Goal: Task Accomplishment & Management: Manage account settings

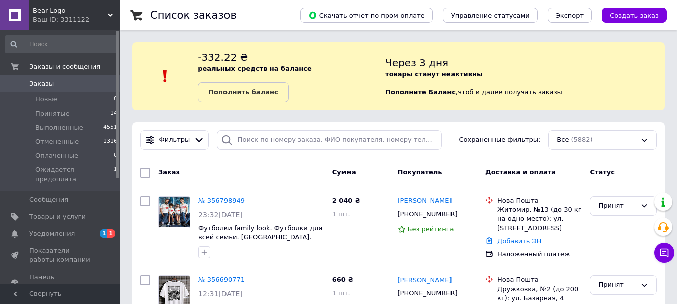
click at [59, 15] on div "Ваш ID: 3311122" at bounding box center [77, 19] width 88 height 9
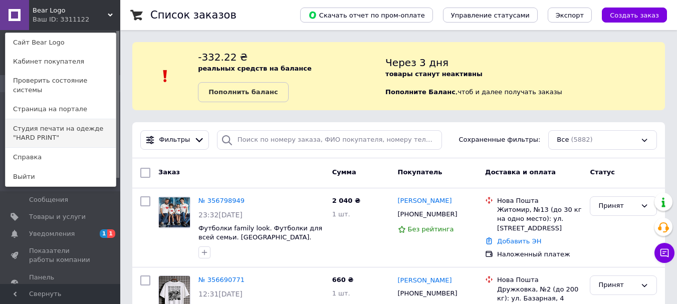
click at [71, 122] on link "Студия печати на одежде "HARD PRINT"" at bounding box center [61, 133] width 110 height 28
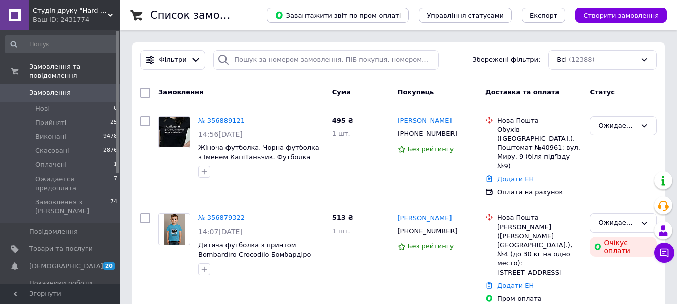
click at [82, 17] on div "Ваш ID: 2431774" at bounding box center [77, 19] width 88 height 9
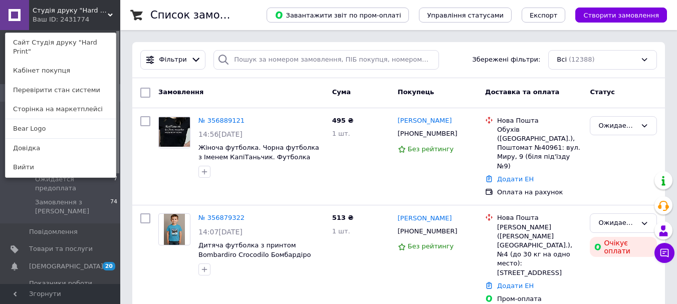
click at [87, 7] on span "Студія друку "Hard Print"" at bounding box center [70, 10] width 75 height 9
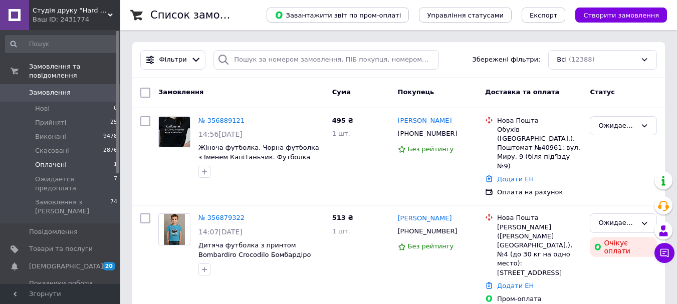
click at [83, 160] on li "Оплачені 1" at bounding box center [61, 165] width 123 height 14
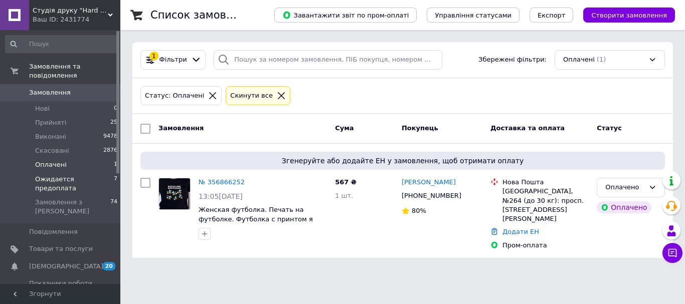
click at [84, 175] on span "Ожидается предоплата" at bounding box center [74, 184] width 79 height 18
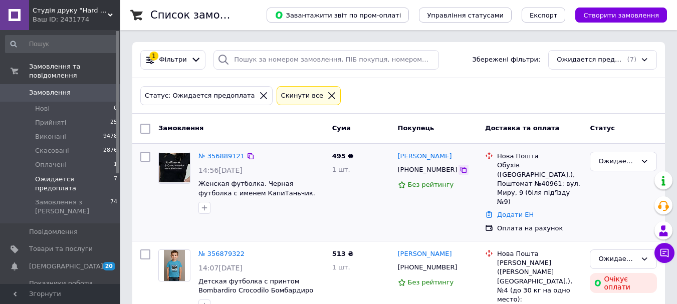
click at [461, 170] on icon at bounding box center [464, 170] width 6 height 6
click at [74, 158] on li "Оплачені 1" at bounding box center [61, 165] width 123 height 14
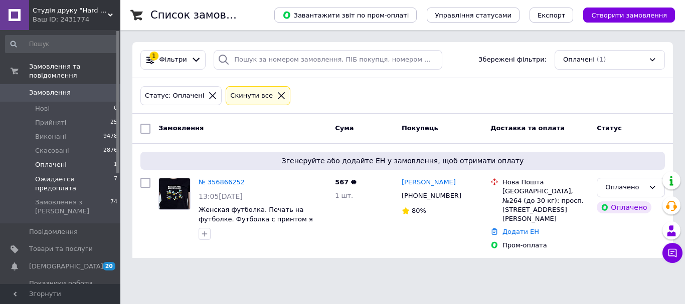
click at [93, 175] on span "Ожидается предоплата" at bounding box center [74, 184] width 79 height 18
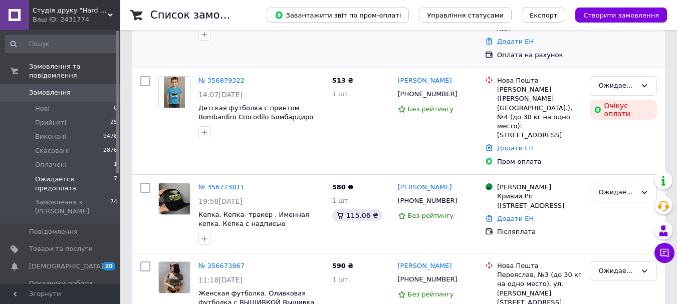
scroll to position [201, 0]
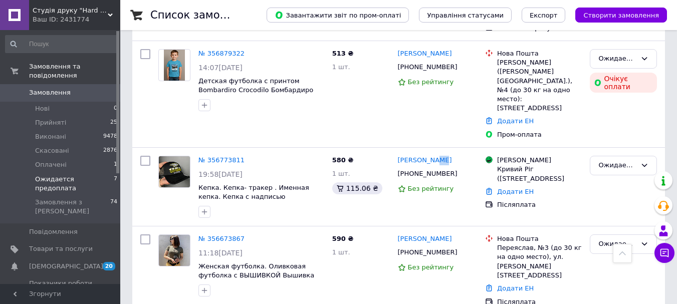
drag, startPoint x: 451, startPoint y: 115, endPoint x: 217, endPoint y: 267, distance: 279.5
click at [429, 155] on div "[PERSON_NAME]" at bounding box center [438, 161] width 82 height 12
click at [469, 155] on div "[PERSON_NAME]" at bounding box center [438, 161] width 82 height 12
drag, startPoint x: 457, startPoint y: 118, endPoint x: 396, endPoint y: 119, distance: 60.2
click at [397, 155] on div "[PERSON_NAME]" at bounding box center [438, 161] width 82 height 12
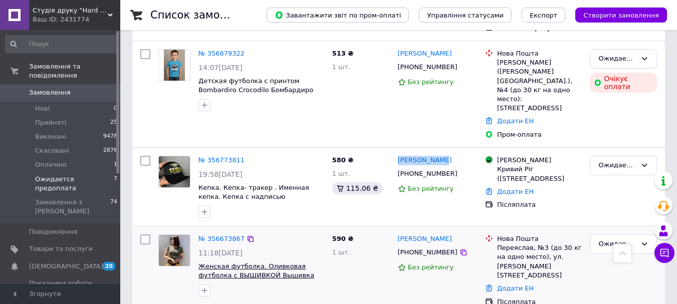
copy link "[PERSON_NAME]"
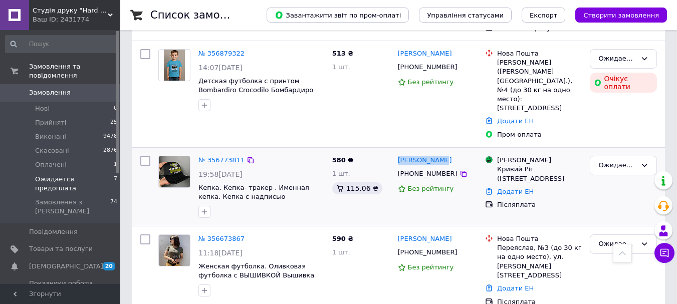
click at [227, 156] on link "№ 356773811" at bounding box center [222, 160] width 46 height 8
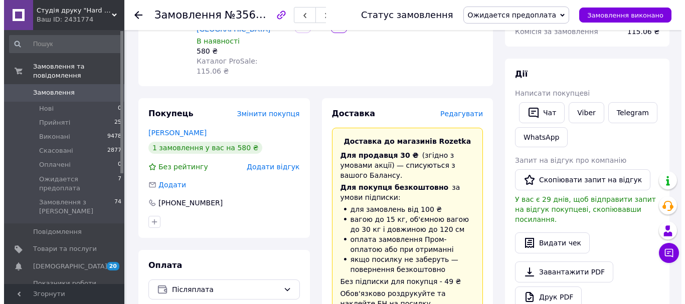
scroll to position [150, 0]
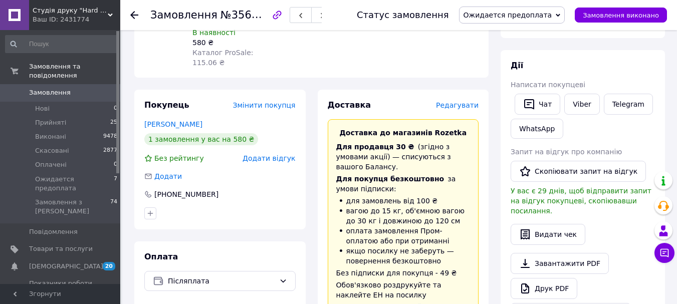
click at [458, 101] on span "Редагувати" at bounding box center [457, 105] width 43 height 8
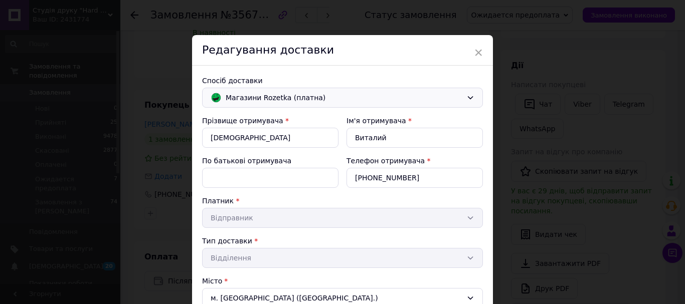
click at [445, 99] on span "Магазини Rozetka (платна)" at bounding box center [344, 97] width 237 height 11
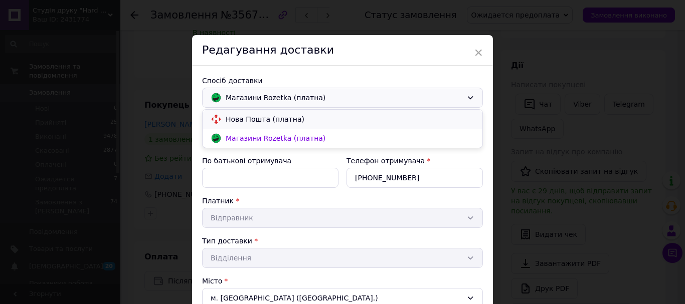
click at [312, 117] on span "Нова Пошта (платна)" at bounding box center [350, 119] width 249 height 10
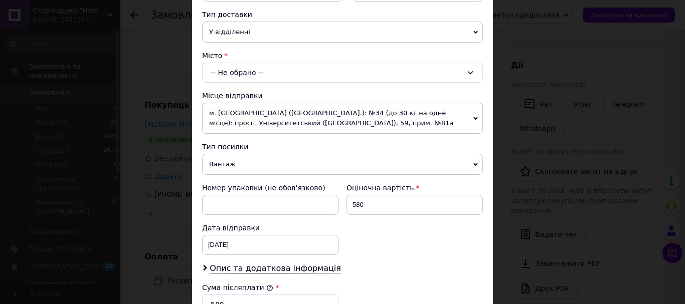
scroll to position [251, 0]
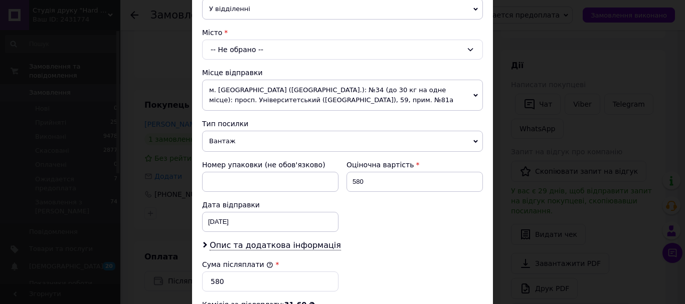
click at [280, 50] on div "-- Не обрано --" at bounding box center [342, 50] width 281 height 20
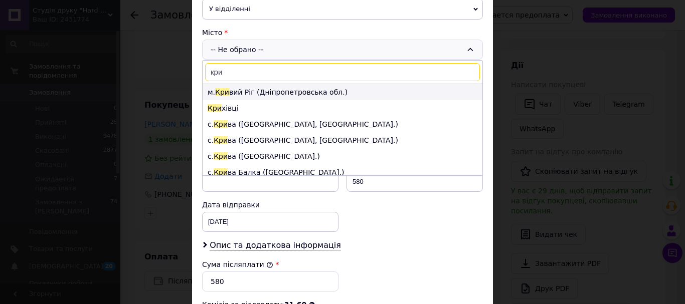
type input "кри"
click at [256, 90] on li "м. Кри вий Ріг (Дніпропетровська обл.)" at bounding box center [343, 92] width 280 height 16
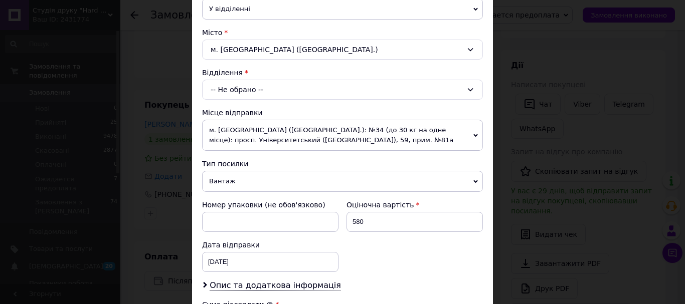
click at [364, 91] on div "-- Не обрано --" at bounding box center [342, 90] width 281 height 20
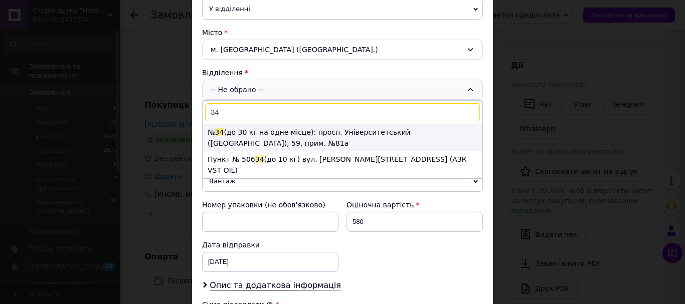
type input "34"
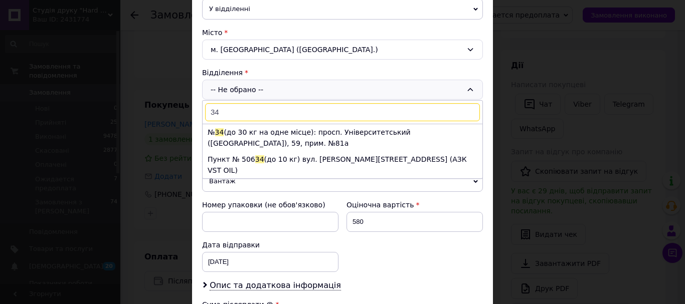
drag, startPoint x: 367, startPoint y: 132, endPoint x: 387, endPoint y: 132, distance: 20.1
click at [369, 132] on li "№ 34 (до 30 кг на одне місце): просп. Університетський (Гагаріна), 59, прим. №8…" at bounding box center [343, 137] width 280 height 27
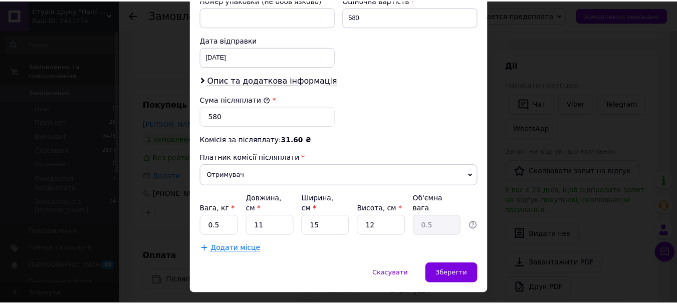
scroll to position [482, 0]
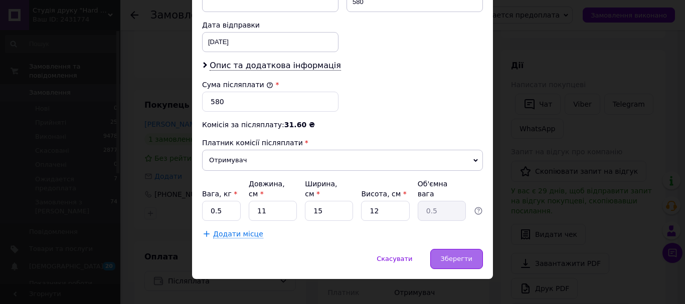
click at [462, 255] on span "Зберегти" at bounding box center [457, 259] width 32 height 8
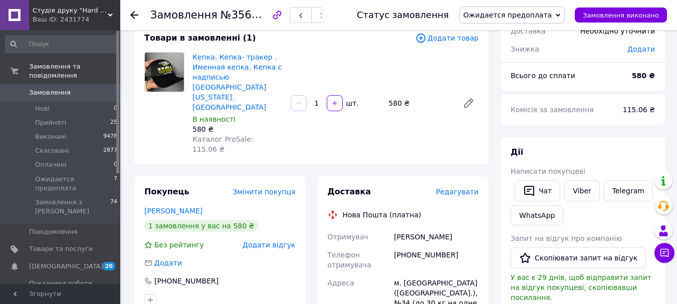
scroll to position [0, 0]
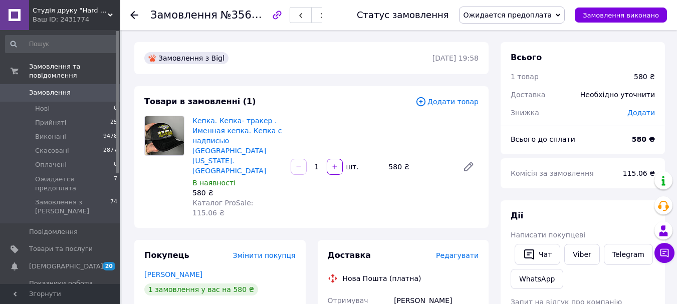
click at [134, 14] on icon at bounding box center [134, 15] width 8 height 8
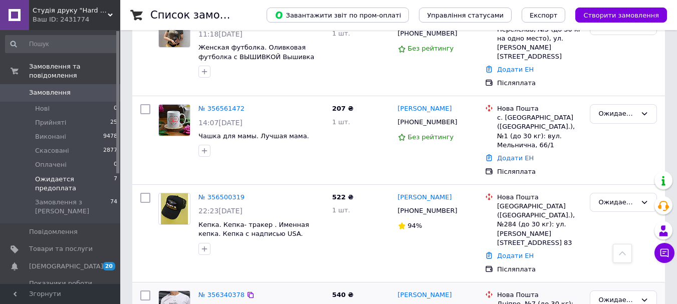
scroll to position [458, 0]
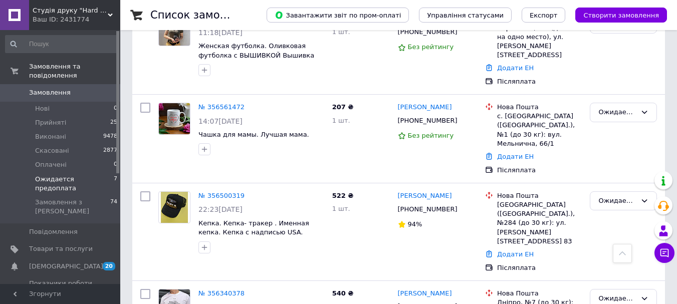
click at [71, 18] on div "Ваш ID: 2431774" at bounding box center [77, 19] width 88 height 9
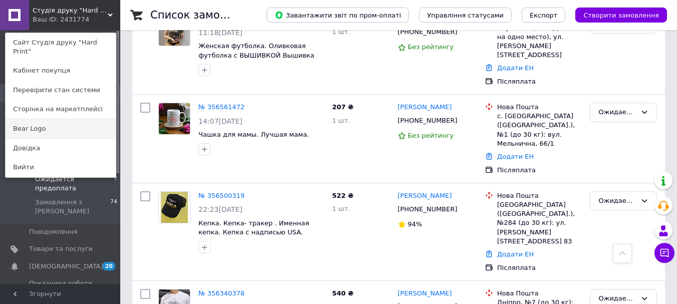
click at [76, 119] on link "Bear Logo" at bounding box center [61, 128] width 110 height 19
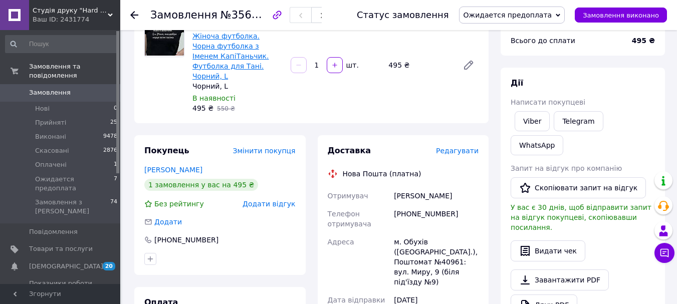
scroll to position [100, 0]
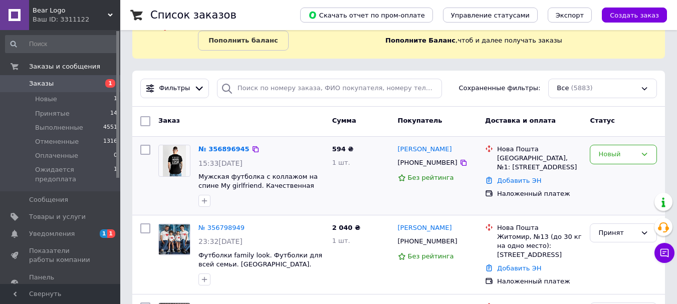
scroll to position [100, 0]
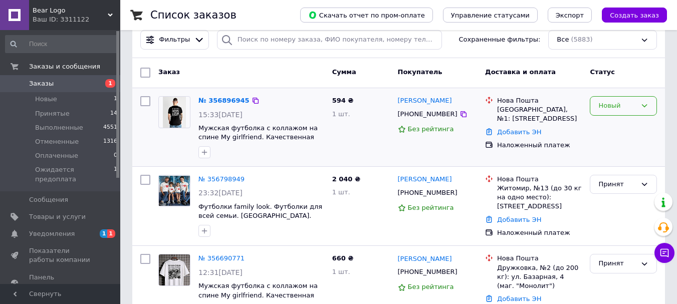
drag, startPoint x: 636, startPoint y: 98, endPoint x: 634, endPoint y: 107, distance: 9.8
click at [636, 99] on div "Новый" at bounding box center [623, 106] width 67 height 20
click at [620, 186] on li "Ожидается предоплата" at bounding box center [623, 186] width 66 height 29
click at [93, 171] on span "Ожидается предоплата" at bounding box center [74, 174] width 79 height 18
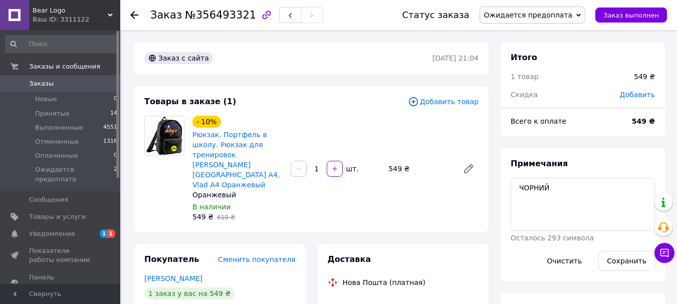
click at [170, 134] on img at bounding box center [164, 135] width 39 height 39
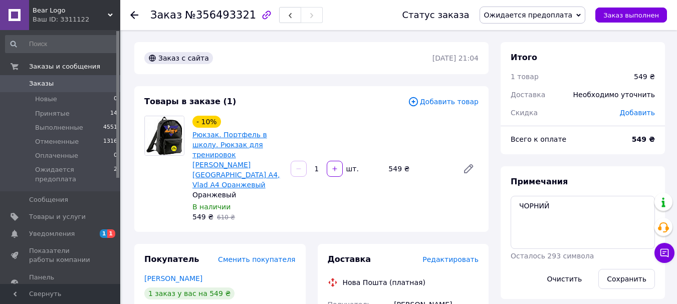
click at [239, 144] on link "Рюкзак. Портфель в школу. Рюкзак для тренировок Влад [GEOGRAPHIC_DATA] А4, [PER…" at bounding box center [236, 160] width 88 height 58
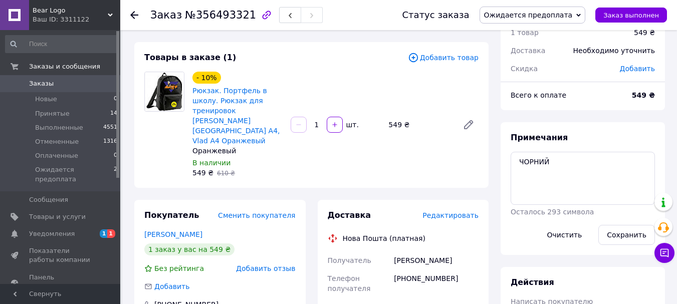
scroll to position [50, 0]
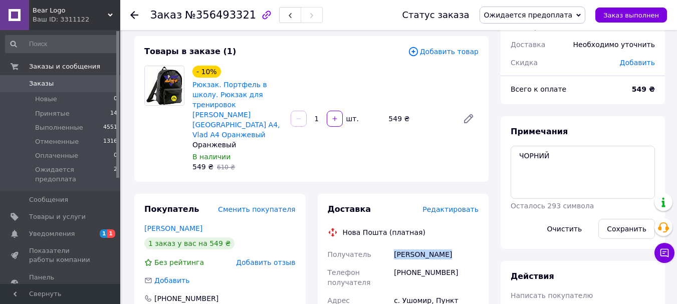
drag, startPoint x: 445, startPoint y: 235, endPoint x: 391, endPoint y: 239, distance: 54.3
click at [394, 112] on div "549 ₴" at bounding box center [419, 119] width 70 height 14
copy div "549"
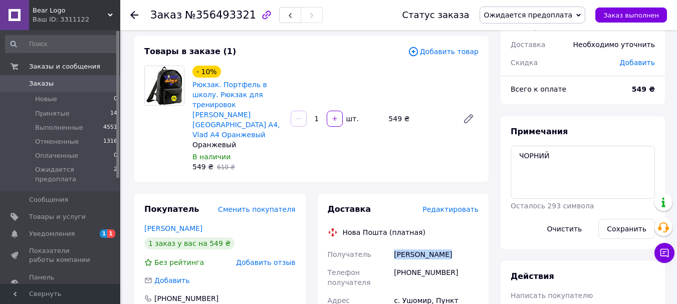
drag, startPoint x: 444, startPoint y: 236, endPoint x: 391, endPoint y: 235, distance: 52.1
click at [392, 246] on div "Гарбар Сергій" at bounding box center [436, 255] width 89 height 18
copy div "Гарбар Сергій"
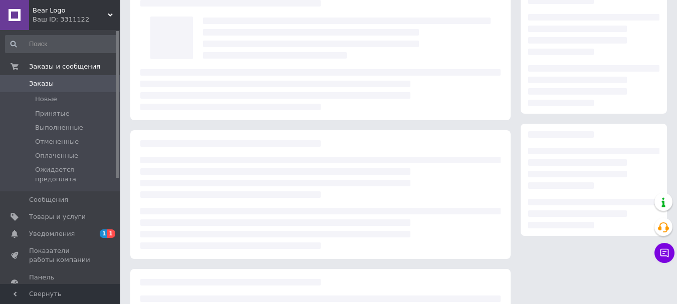
scroll to position [50, 0]
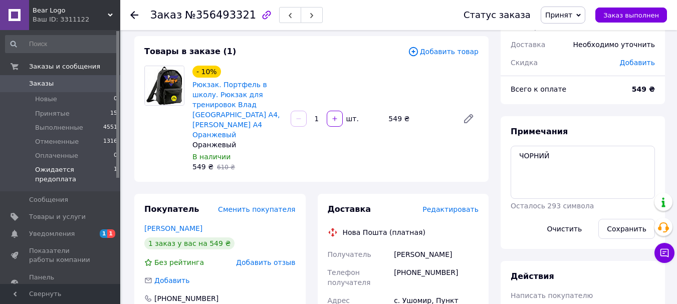
click at [85, 163] on li "Ожидается предоплата 1" at bounding box center [61, 177] width 123 height 28
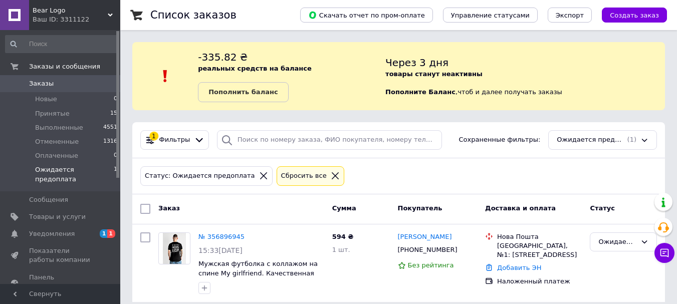
scroll to position [10, 0]
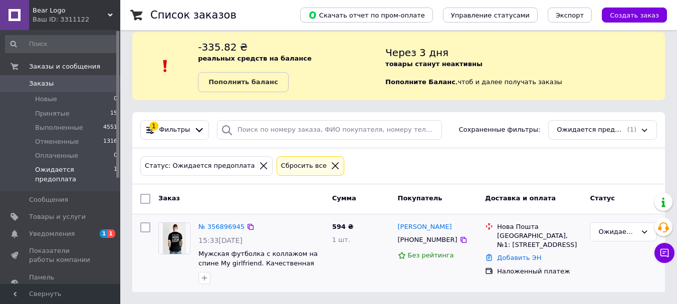
drag, startPoint x: 452, startPoint y: 227, endPoint x: 325, endPoint y: 263, distance: 131.9
click at [398, 226] on div "[PERSON_NAME]" at bounding box center [438, 228] width 82 height 12
copy link "[PERSON_NAME]"
click at [460, 226] on div "[PERSON_NAME]" at bounding box center [438, 228] width 82 height 12
drag, startPoint x: 459, startPoint y: 226, endPoint x: 425, endPoint y: 226, distance: 34.6
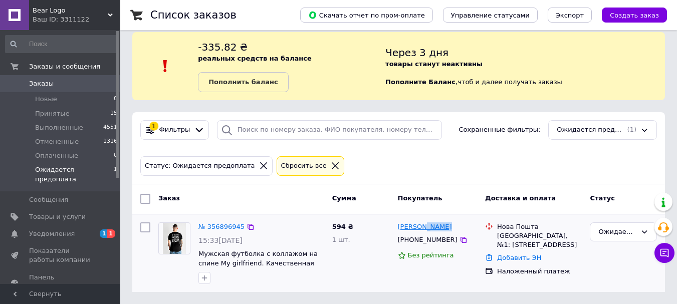
click at [425, 226] on div "[PERSON_NAME]" at bounding box center [438, 228] width 82 height 12
copy div "Куранда"
click at [69, 20] on div "Ваш ID: 3311122" at bounding box center [77, 19] width 88 height 9
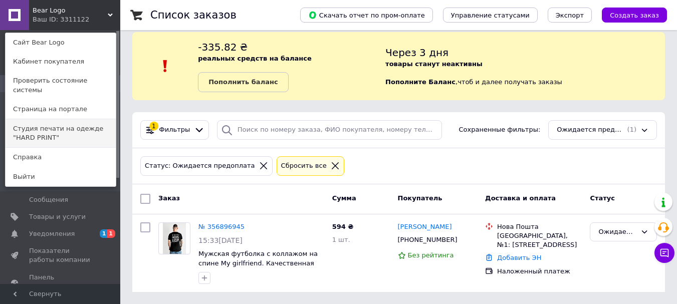
click at [74, 125] on link "Студия печати на одежде "HARD PRINT"" at bounding box center [61, 133] width 110 height 28
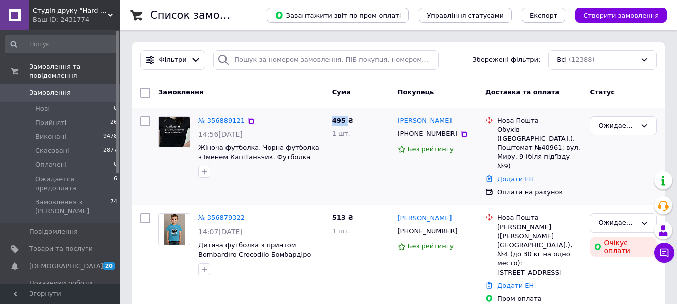
drag, startPoint x: 330, startPoint y: 121, endPoint x: 345, endPoint y: 122, distance: 15.1
click at [345, 122] on div "495 ₴ 1 шт." at bounding box center [361, 156] width 66 height 89
copy span "495"
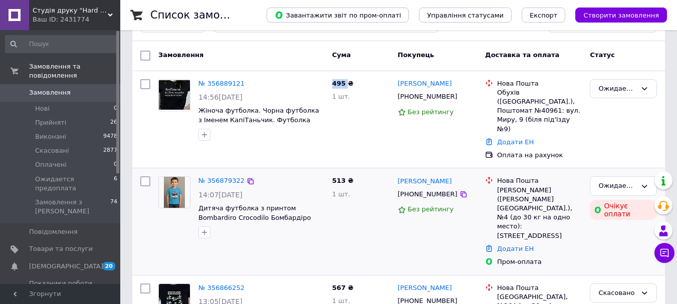
scroll to position [50, 0]
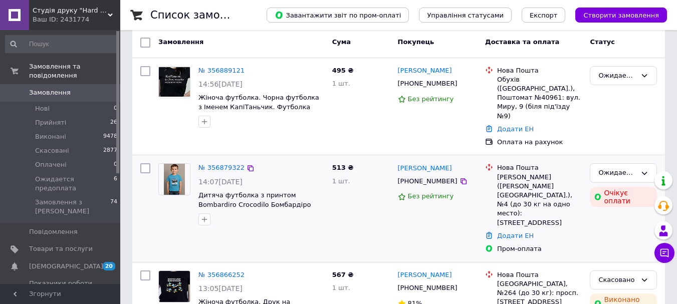
click at [331, 159] on div "513 ₴ 1 шт." at bounding box center [361, 208] width 66 height 98
drag, startPoint x: 331, startPoint y: 148, endPoint x: 351, endPoint y: 157, distance: 22.2
click at [332, 159] on div "513 ₴ 1 шт." at bounding box center [361, 208] width 66 height 98
copy span "513"
drag, startPoint x: 435, startPoint y: 150, endPoint x: 399, endPoint y: 150, distance: 35.6
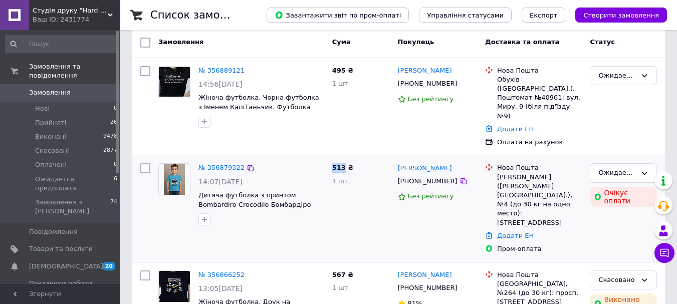
click at [399, 162] on div "[PERSON_NAME]" at bounding box center [438, 168] width 82 height 12
copy link "Віталій Скакун"
click at [218, 164] on link "№ 356879322" at bounding box center [222, 168] width 46 height 8
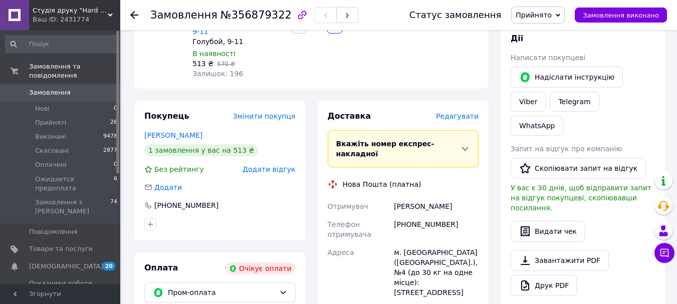
scroll to position [201, 0]
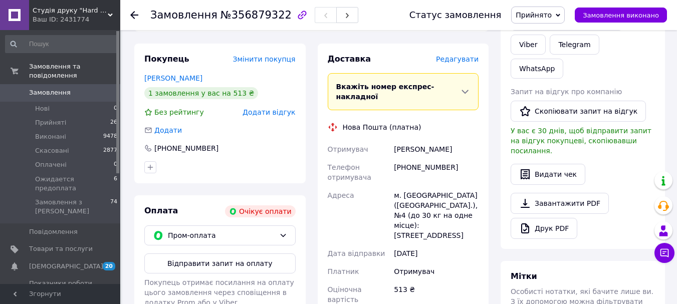
drag, startPoint x: 447, startPoint y: 129, endPoint x: 383, endPoint y: 126, distance: 63.2
click at [380, 140] on div "Отримувач Скакун Віталій Телефон отримувача +380980730161 Адреса м. Хмельницьки…" at bounding box center [403, 224] width 155 height 168
copy div "Отримувач Скакун Віталій"
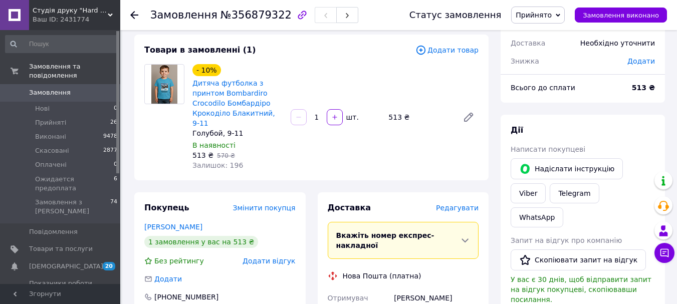
scroll to position [50, 0]
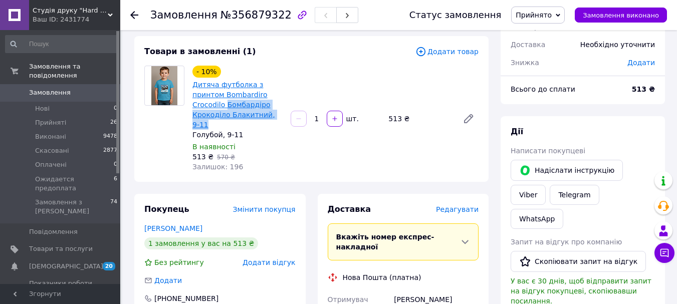
drag, startPoint x: 263, startPoint y: 113, endPoint x: 224, endPoint y: 102, distance: 40.1
click at [224, 102] on span "Дитяча футболка з принтом Bombardiro Crocodilo Бомбардіро Крокоділо Блакитний, …" at bounding box center [237, 105] width 90 height 50
copy link "Бомбардіро Крокоділо Блакитний, 9-11"
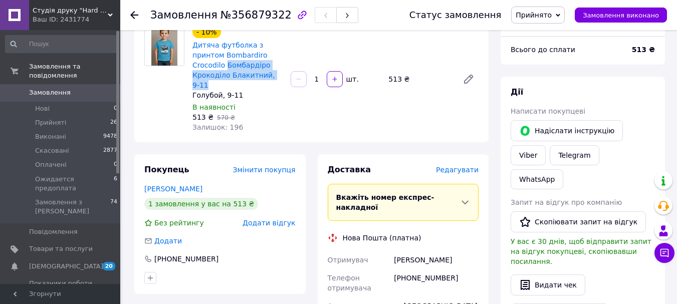
scroll to position [100, 0]
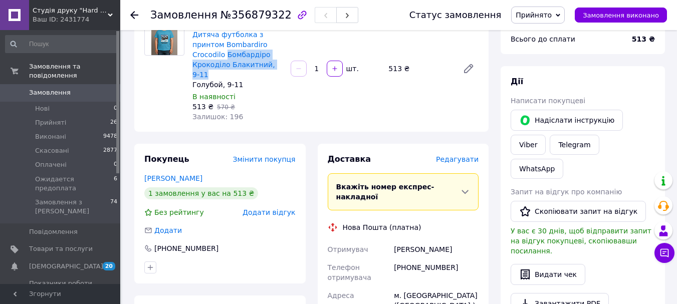
drag, startPoint x: 422, startPoint y: 227, endPoint x: 388, endPoint y: 229, distance: 33.1
copy div "Отримувач Скакун Віталій"
click at [94, 175] on span "Ожидается предоплата" at bounding box center [74, 184] width 79 height 18
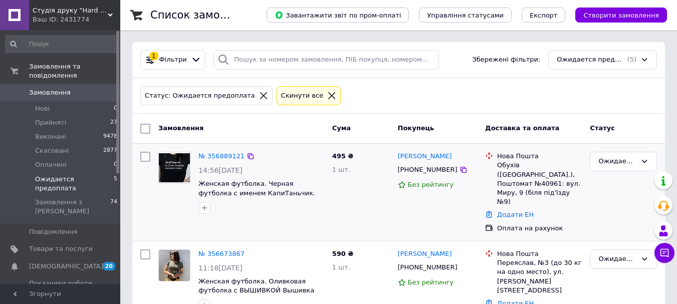
drag, startPoint x: 462, startPoint y: 159, endPoint x: 393, endPoint y: 159, distance: 68.2
click at [394, 159] on div "ІРИНА ХАРАБОРІНА +380969596707 Без рейтингу" at bounding box center [438, 192] width 88 height 89
copy link "ІРИНА ХАРАБОРІНА"
click at [226, 158] on link "№ 356889121" at bounding box center [222, 156] width 46 height 8
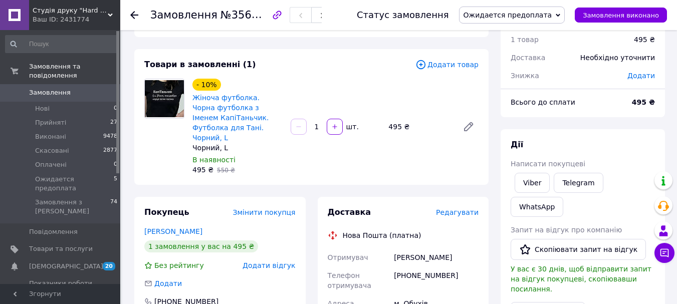
scroll to position [50, 0]
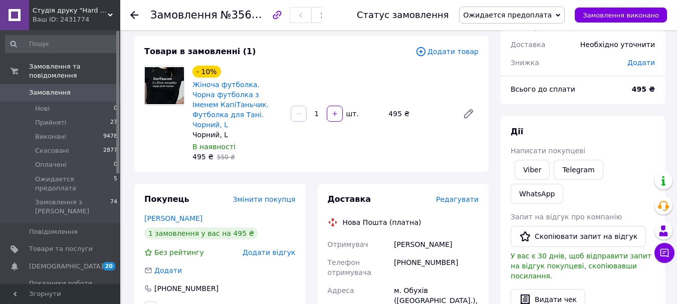
click at [420, 236] on div "ХАРАБОРІНА ІРИНА" at bounding box center [436, 245] width 89 height 18
copy div "ХАРАБОРІНА"
drag, startPoint x: 470, startPoint y: 238, endPoint x: 471, endPoint y: 230, distance: 8.1
click at [470, 236] on div "ХАРАБОРІНА ІРИНА" at bounding box center [436, 245] width 89 height 18
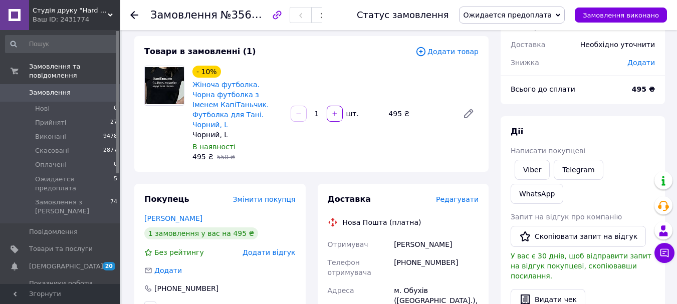
drag, startPoint x: 434, startPoint y: 232, endPoint x: 394, endPoint y: 234, distance: 39.1
click at [394, 236] on div "ХАРАБОРІНА ІРИНА" at bounding box center [436, 245] width 89 height 18
copy div "ХАРАБОРІНА ІРИНА"
drag, startPoint x: 189, startPoint y: 102, endPoint x: 231, endPoint y: 105, distance: 41.2
click at [233, 107] on div "- 10% Жіноча футболка. Чорна футболка з Іменем КапіТаньчик. Футболка для Тані. …" at bounding box center [237, 114] width 98 height 100
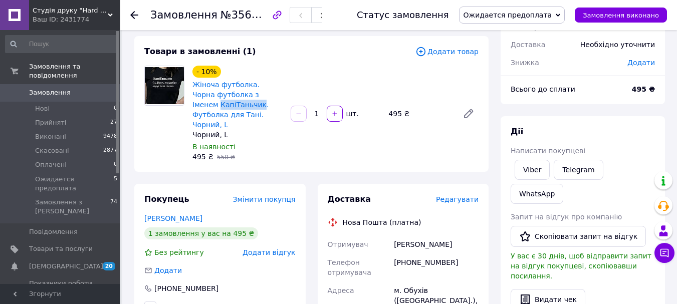
copy link "КапіТаньчик"
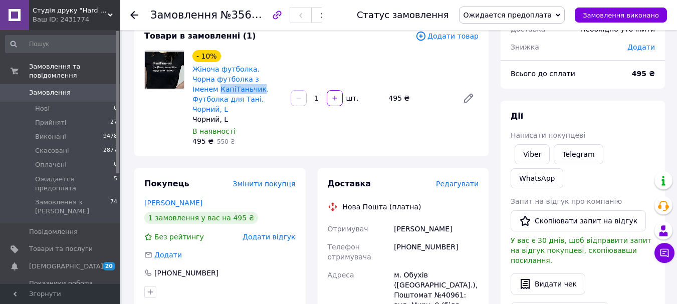
scroll to position [100, 0]
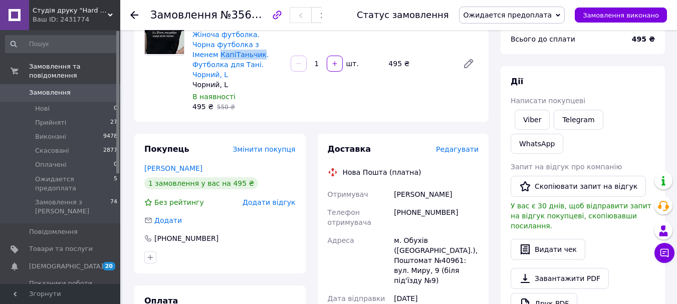
drag, startPoint x: 432, startPoint y: 178, endPoint x: 388, endPoint y: 186, distance: 44.3
click at [390, 185] on div "Отримувач ХАРАБОРІНА ІРИНА Телефон отримувача +380969596707 Адреса м. Обухів (К…" at bounding box center [403, 269] width 155 height 168
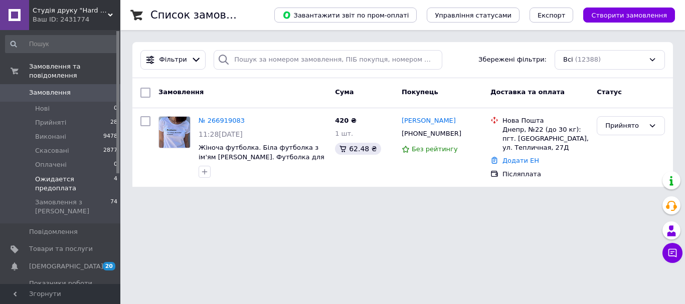
click at [114, 175] on span "4" at bounding box center [116, 184] width 4 height 18
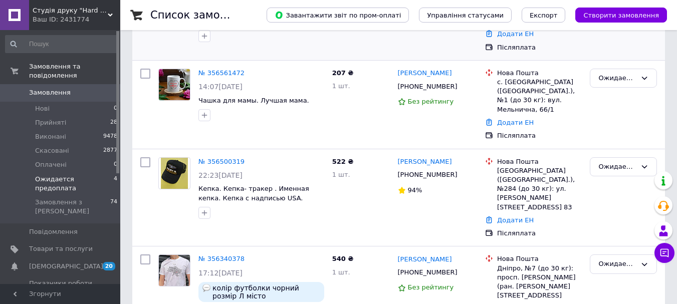
scroll to position [192, 0]
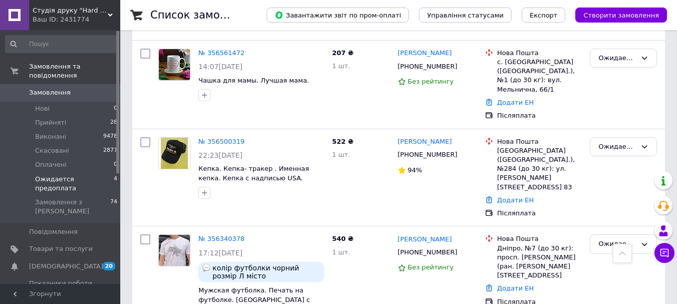
click at [99, 13] on span "Студія друку "Hard Print"" at bounding box center [70, 10] width 75 height 9
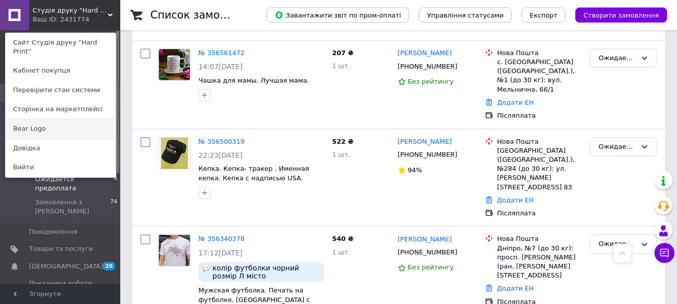
click at [72, 121] on link "Bear Logo" at bounding box center [61, 128] width 110 height 19
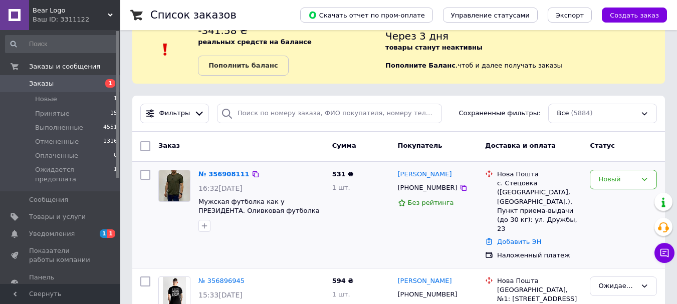
scroll to position [100, 0]
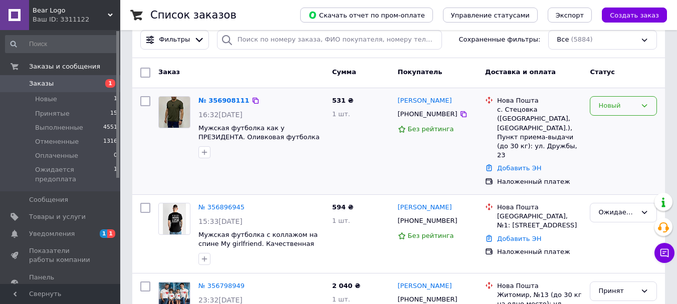
drag, startPoint x: 628, startPoint y: 98, endPoint x: 631, endPoint y: 112, distance: 14.3
click at [629, 99] on div "Новый" at bounding box center [623, 106] width 67 height 20
click at [615, 186] on li "Ожидается предоплата" at bounding box center [623, 186] width 66 height 29
click at [218, 102] on link "№ 356908111" at bounding box center [222, 101] width 46 height 8
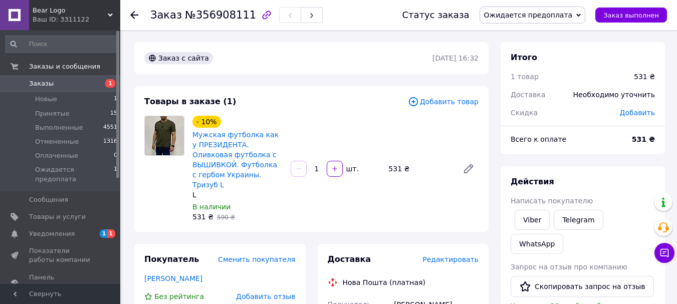
scroll to position [100, 0]
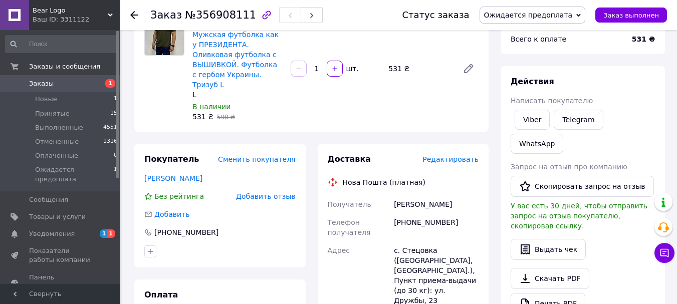
click at [422, 214] on div "+380979873143" at bounding box center [436, 228] width 89 height 28
copy div "380979873143"
click at [78, 25] on div "Bear Logo Ваш ID: 3311122" at bounding box center [74, 15] width 91 height 30
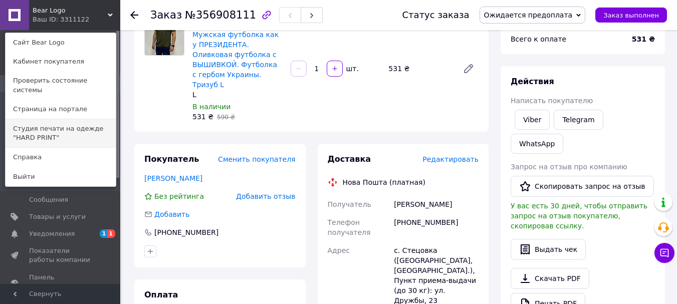
click at [81, 125] on link "Студия печати на одежде "HARD PRINT"" at bounding box center [61, 133] width 110 height 28
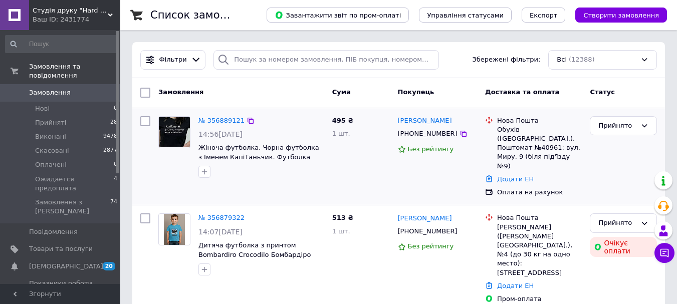
drag, startPoint x: 400, startPoint y: 124, endPoint x: 384, endPoint y: 132, distance: 17.5
click at [393, 125] on div "№ 356889121 14:56[DATE] Жіноча футболка. Чорна футболка з Іменем КапіТаньчик. Ф…" at bounding box center [398, 156] width 525 height 89
copy div "495 ₴ 1 шт. [PERSON_NAME]"
